Goal: Navigation & Orientation: Find specific page/section

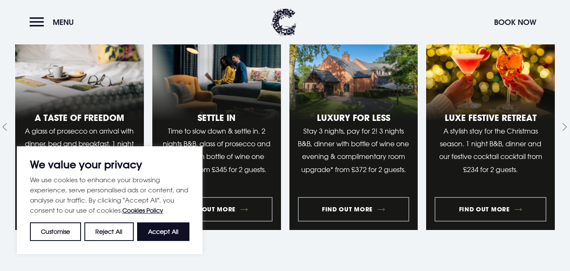
scroll to position [975, 0]
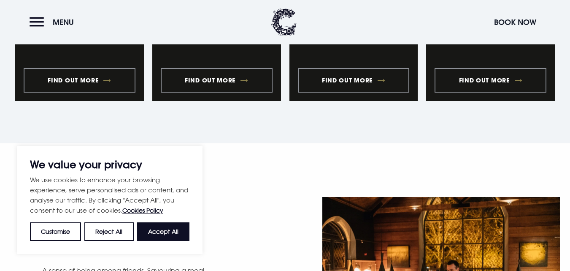
click at [174, 228] on button "Accept All" at bounding box center [163, 231] width 52 height 19
checkbox input "true"
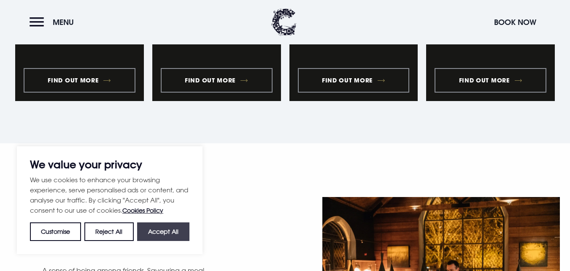
checkbox input "true"
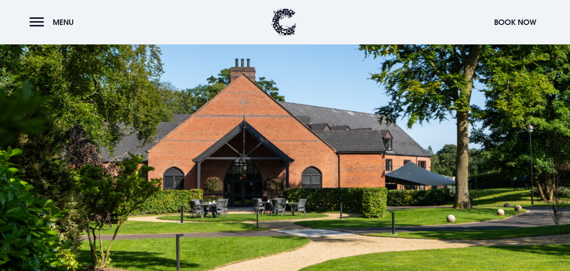
scroll to position [1787, 0]
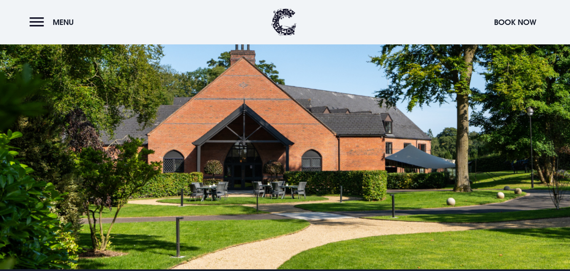
drag, startPoint x: 283, startPoint y: 144, endPoint x: 212, endPoint y: 186, distance: 82.5
click at [212, 186] on div at bounding box center [285, 108] width 570 height 321
drag, startPoint x: 212, startPoint y: 186, endPoint x: 410, endPoint y: 108, distance: 212.5
click at [410, 108] on div at bounding box center [285, 108] width 570 height 321
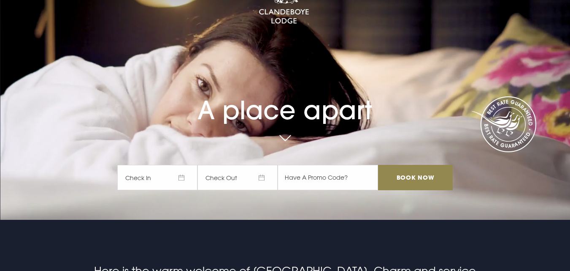
scroll to position [0, 0]
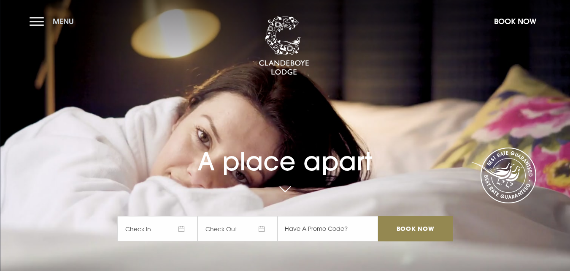
click at [63, 19] on span "Menu" at bounding box center [63, 21] width 21 height 10
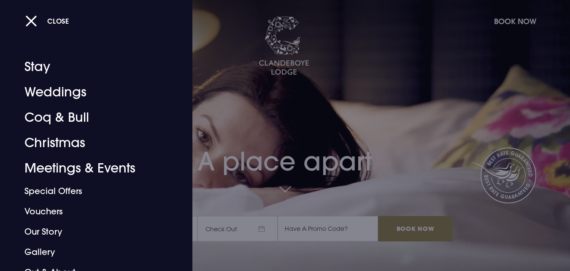
scroll to position [52, 0]
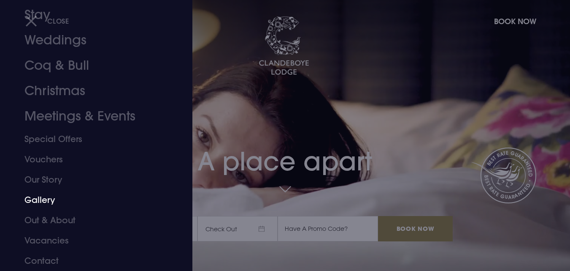
click at [49, 200] on link "Gallery" at bounding box center [90, 200] width 133 height 20
